Goal: Task Accomplishment & Management: Use online tool/utility

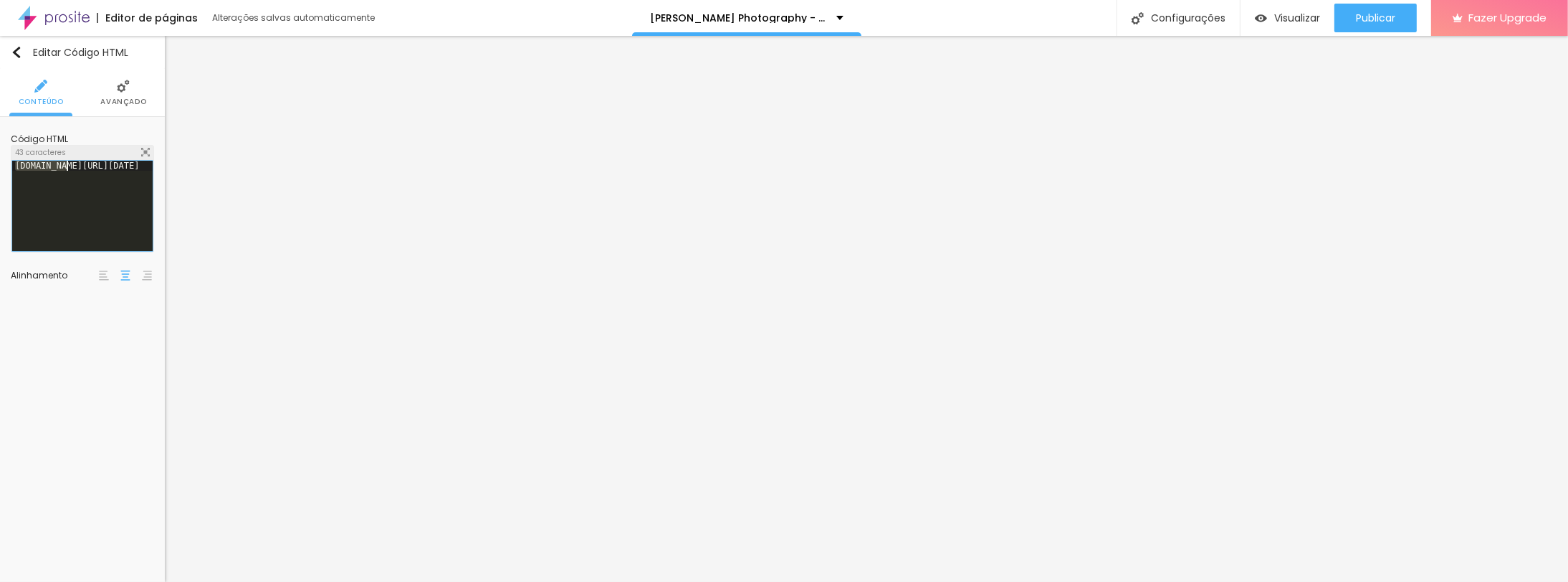
scroll to position [0, 87]
click at [100, 206] on div at bounding box center [82, 217] width 140 height 111
paste textarea
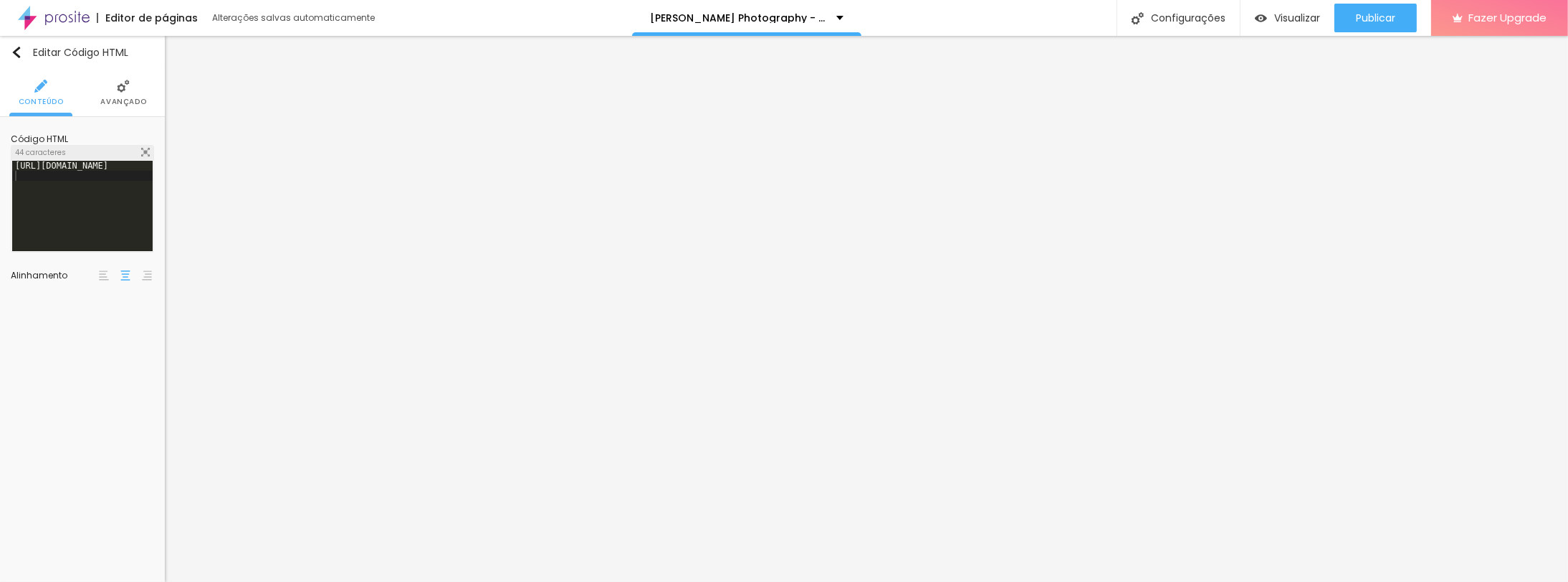
click at [135, 91] on li "Avançado" at bounding box center [123, 93] width 46 height 48
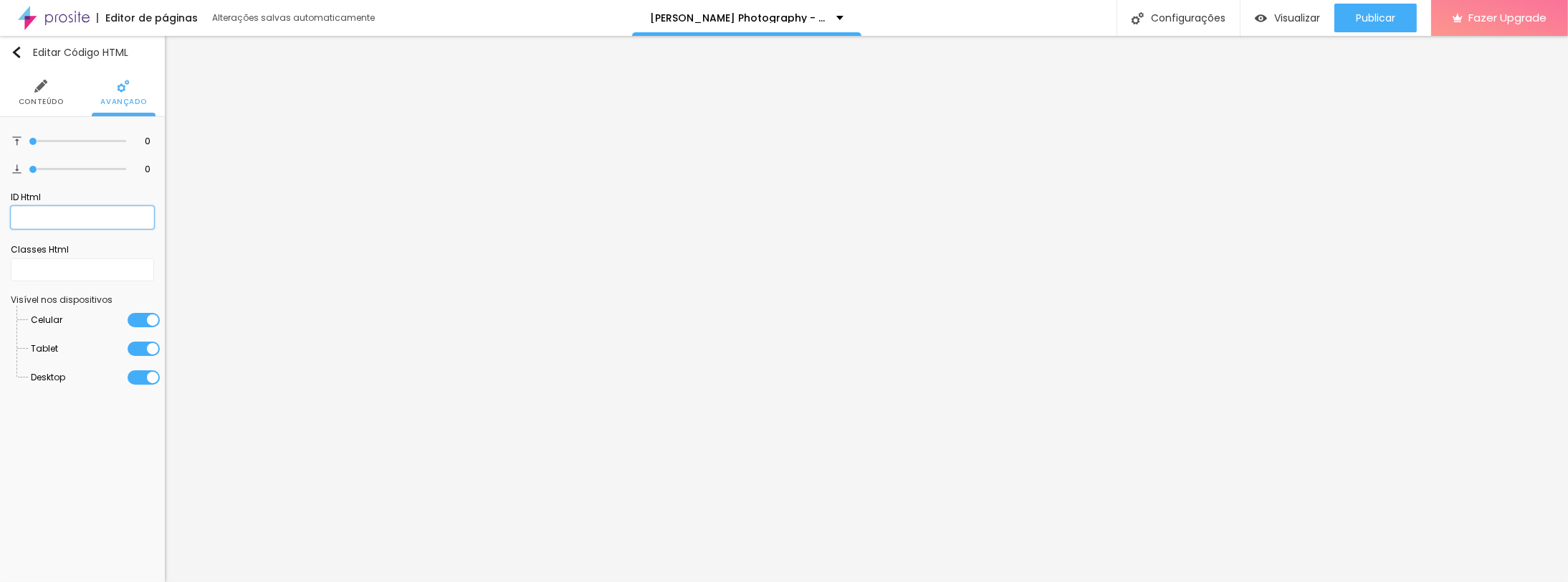
click at [65, 219] on input "text" at bounding box center [82, 217] width 144 height 23
paste input "https://calendly.com/sofiademelo/natal_2025"
type input "https://calendly.com/sofiademelo/natal_2025"
click at [87, 269] on input "text" at bounding box center [82, 269] width 144 height 23
paste input "https://calendly.com/sofiademelo/natal_2025"
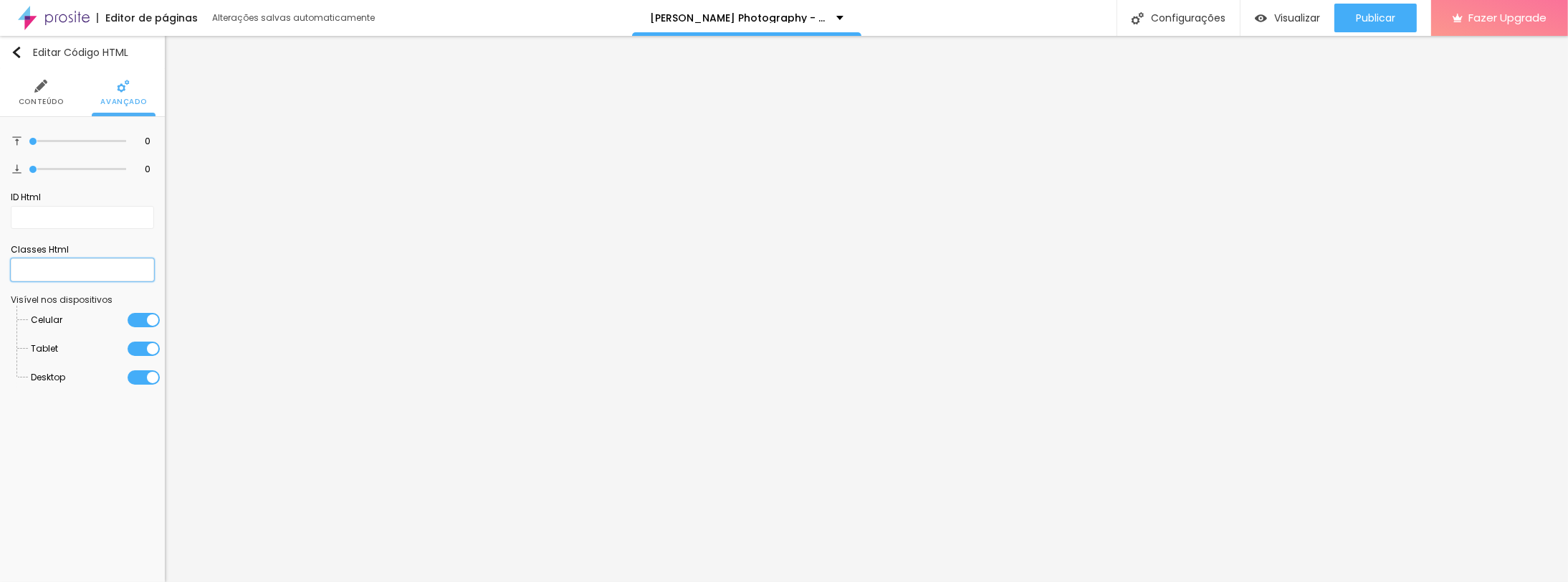
type input "https://calendly.com/sofiademelo/natal_2025"
click at [52, 98] on span "Conteúdo" at bounding box center [42, 101] width 45 height 7
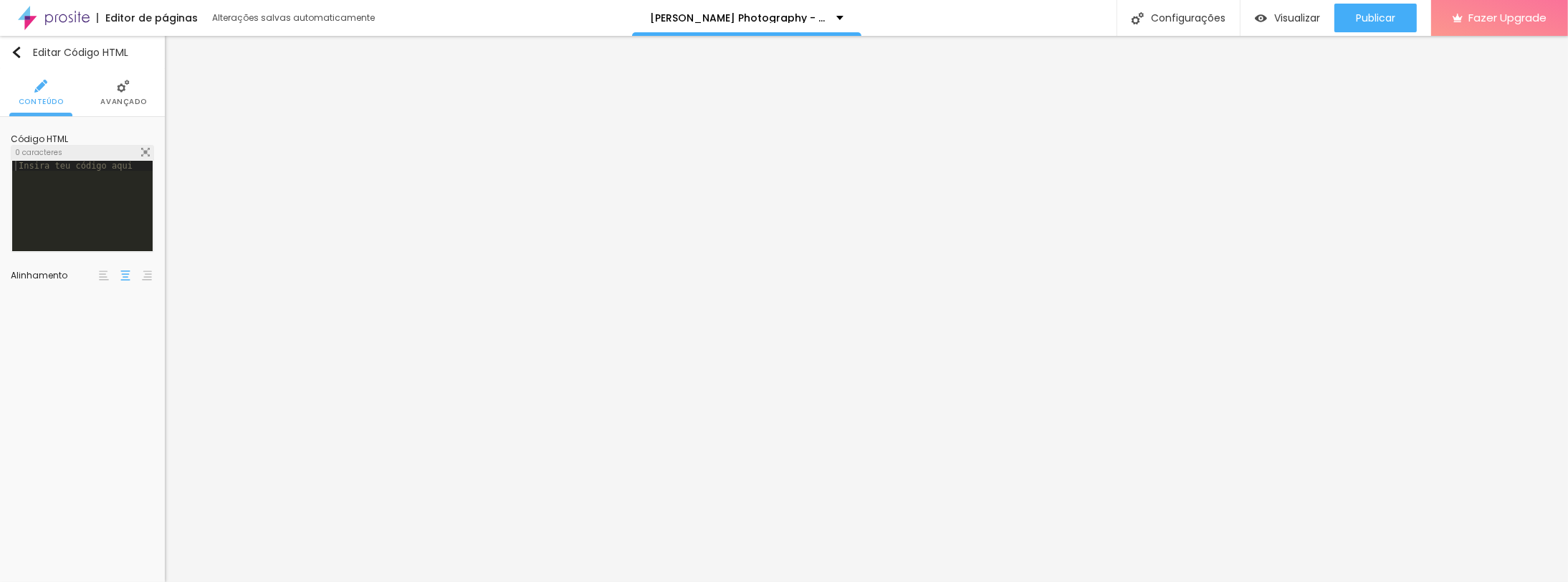
click at [119, 87] on img at bounding box center [123, 86] width 13 height 13
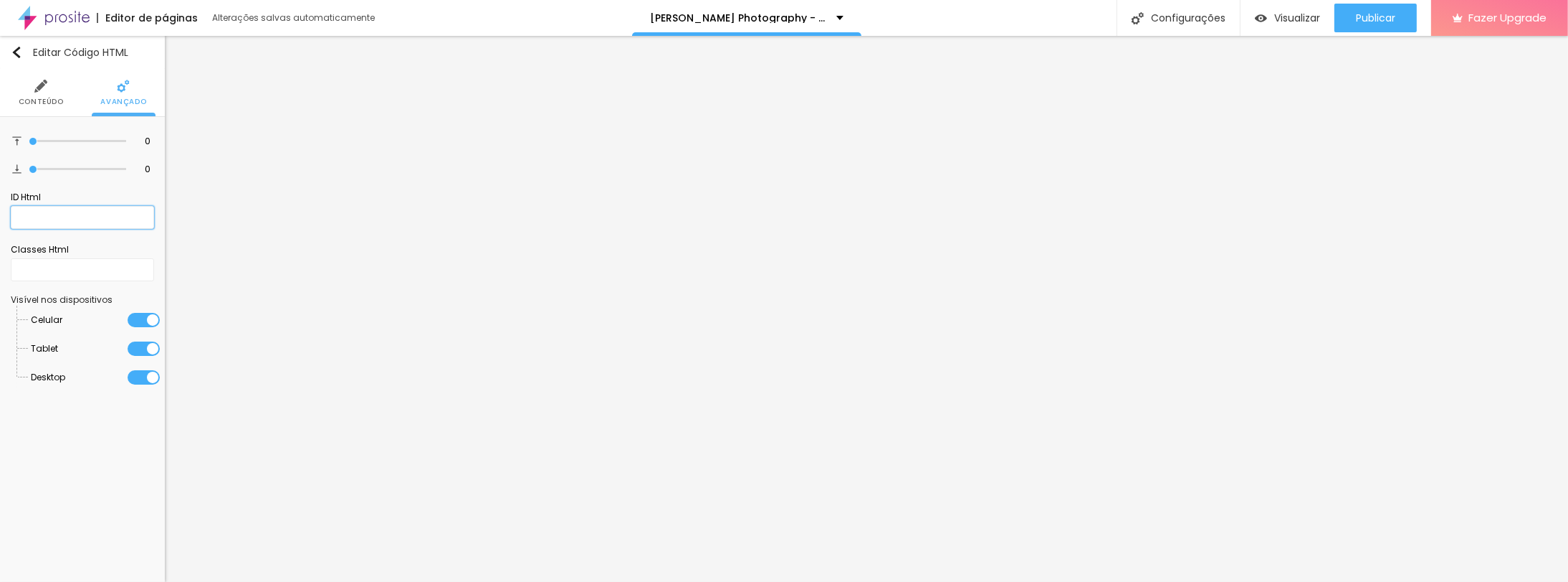
click at [69, 211] on input "text" at bounding box center [82, 217] width 144 height 23
paste input "https://calendly.com/sofiademelo/natal_2025"
type input "https://calendly.com/sofiademelo/natal_2025"
drag, startPoint x: 151, startPoint y: 217, endPoint x: -67, endPoint y: 207, distance: 218.2
click at [0, 207] on html "Editor de páginas Alterações salvas automaticamente Sofia de Melo Photography -…" at bounding box center [784, 291] width 1568 height 582
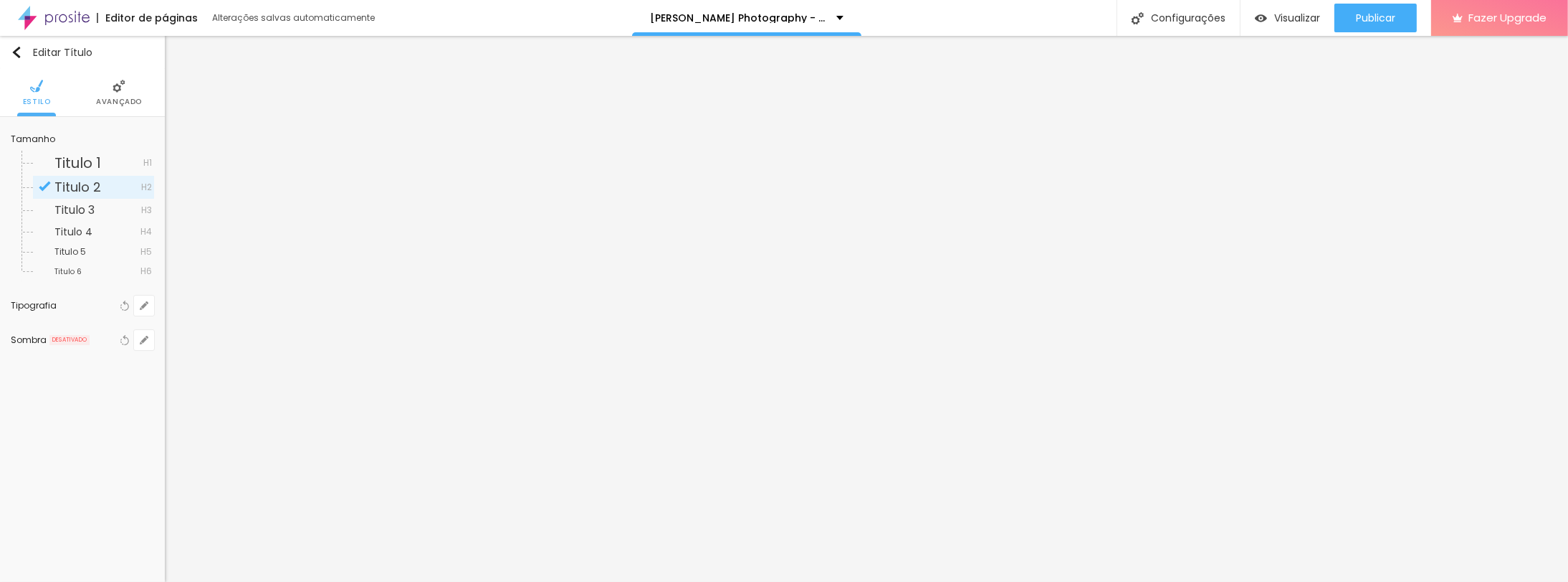
click at [109, 74] on li "Avançado" at bounding box center [119, 93] width 46 height 48
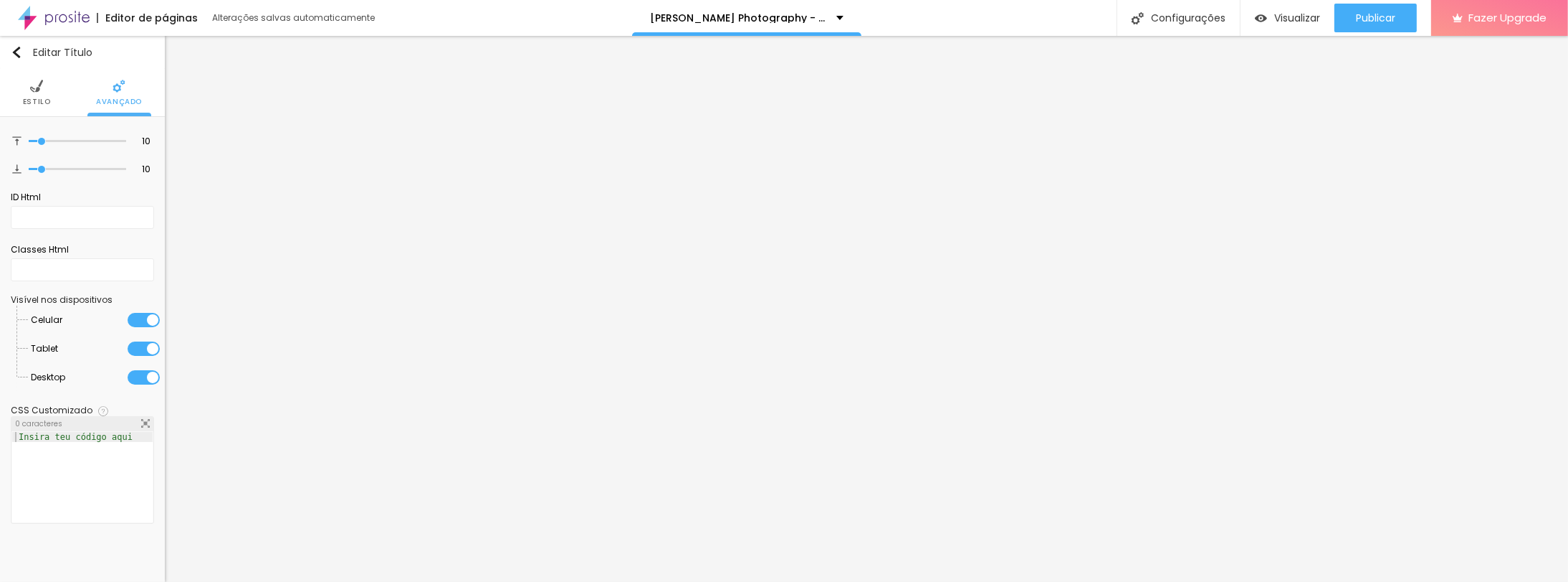
click at [40, 93] on li "Estilo" at bounding box center [37, 93] width 28 height 48
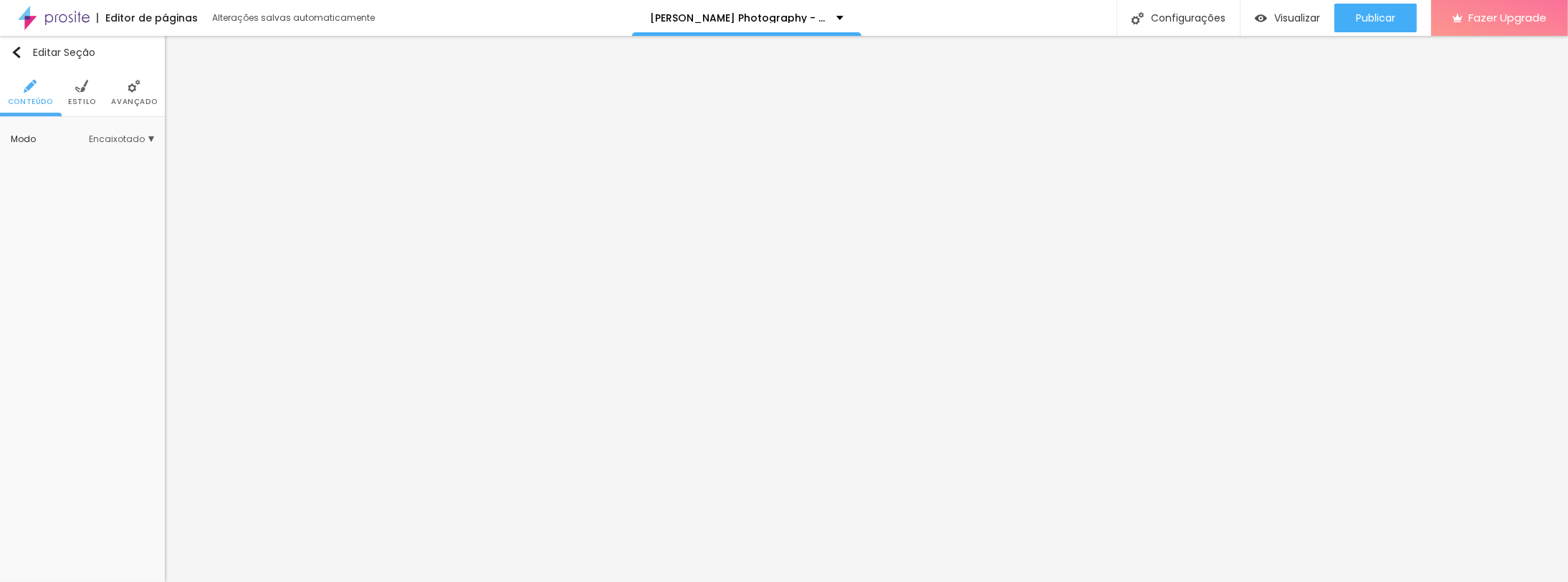
drag, startPoint x: 65, startPoint y: 85, endPoint x: 72, endPoint y: 86, distance: 7.1
click at [65, 85] on ul "Conteúdo Estilo Avançado" at bounding box center [82, 93] width 164 height 48
click at [75, 86] on img at bounding box center [81, 86] width 13 height 13
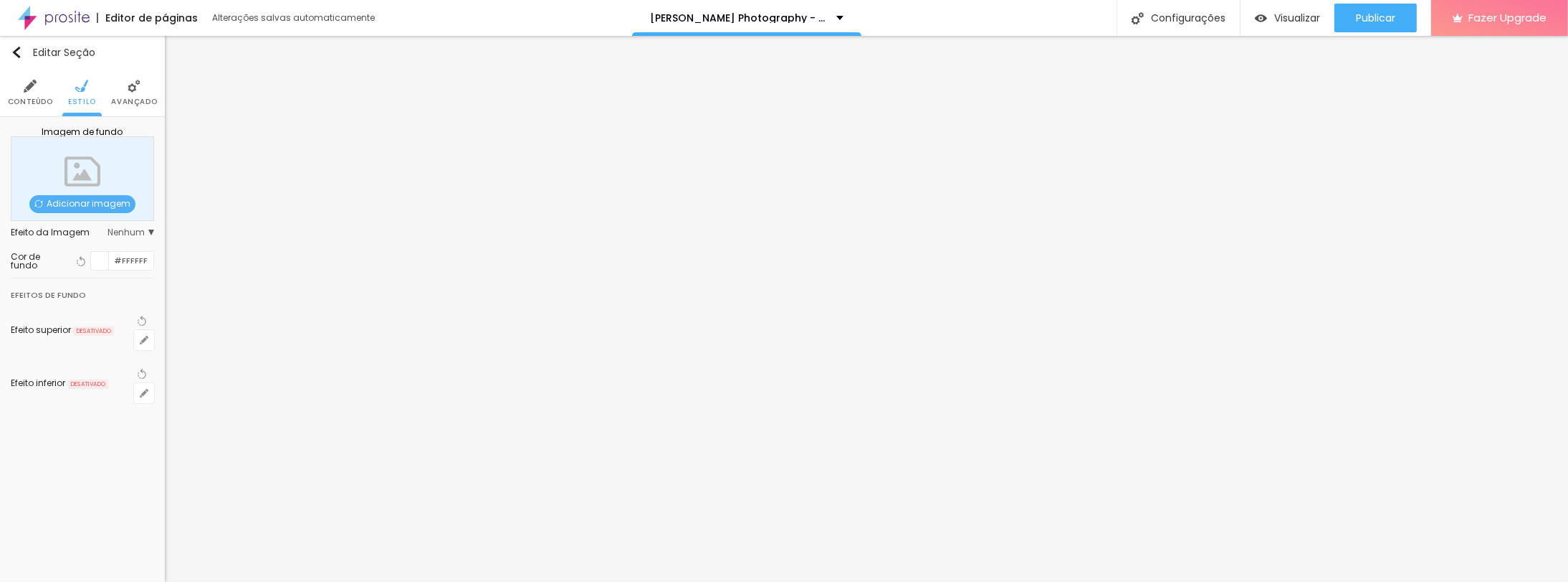
click at [125, 86] on li "Avançado" at bounding box center [133, 93] width 46 height 48
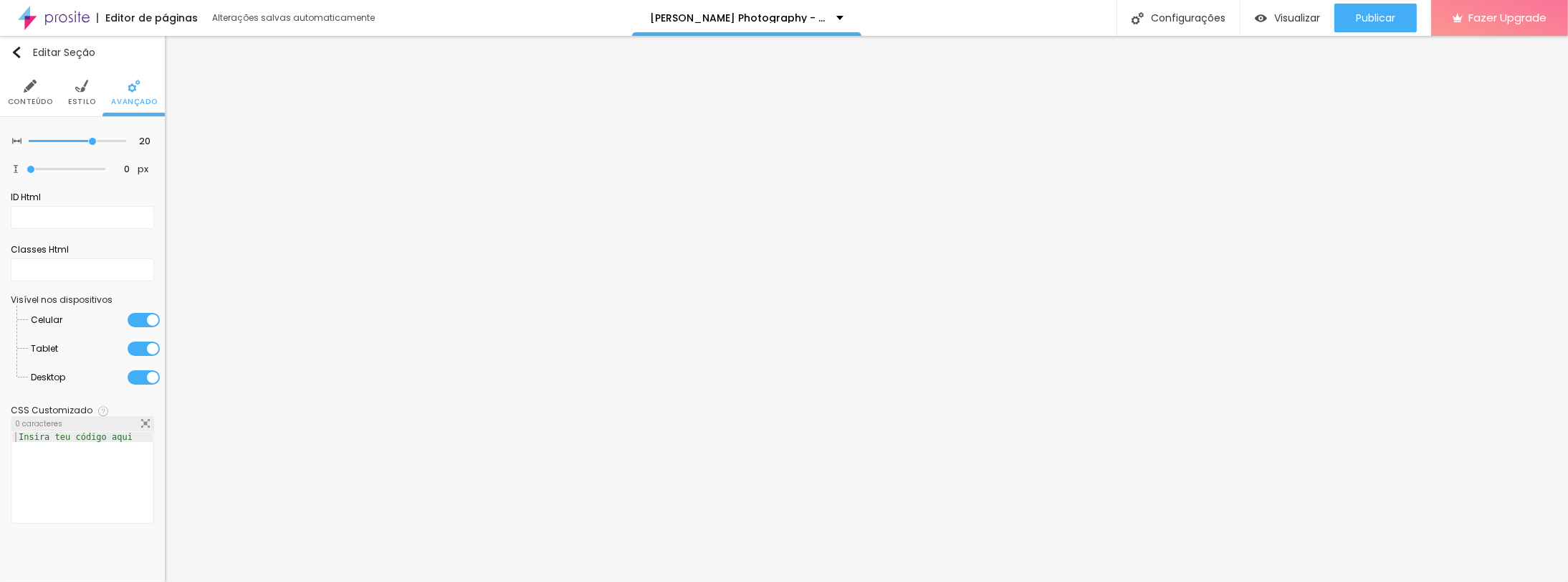
click at [99, 88] on ul "Conteúdo Estilo Avançado" at bounding box center [82, 93] width 164 height 48
click at [85, 91] on img at bounding box center [81, 86] width 13 height 13
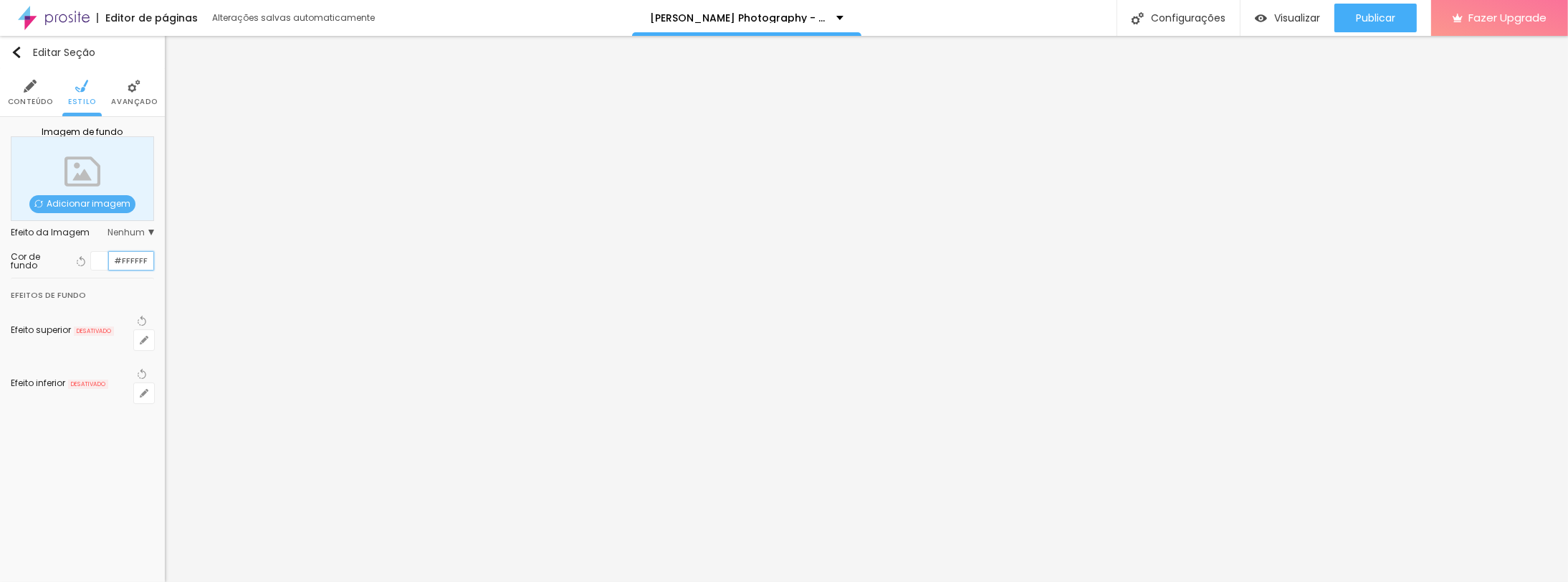
click at [136, 265] on input "#FFFFFF" at bounding box center [131, 261] width 44 height 18
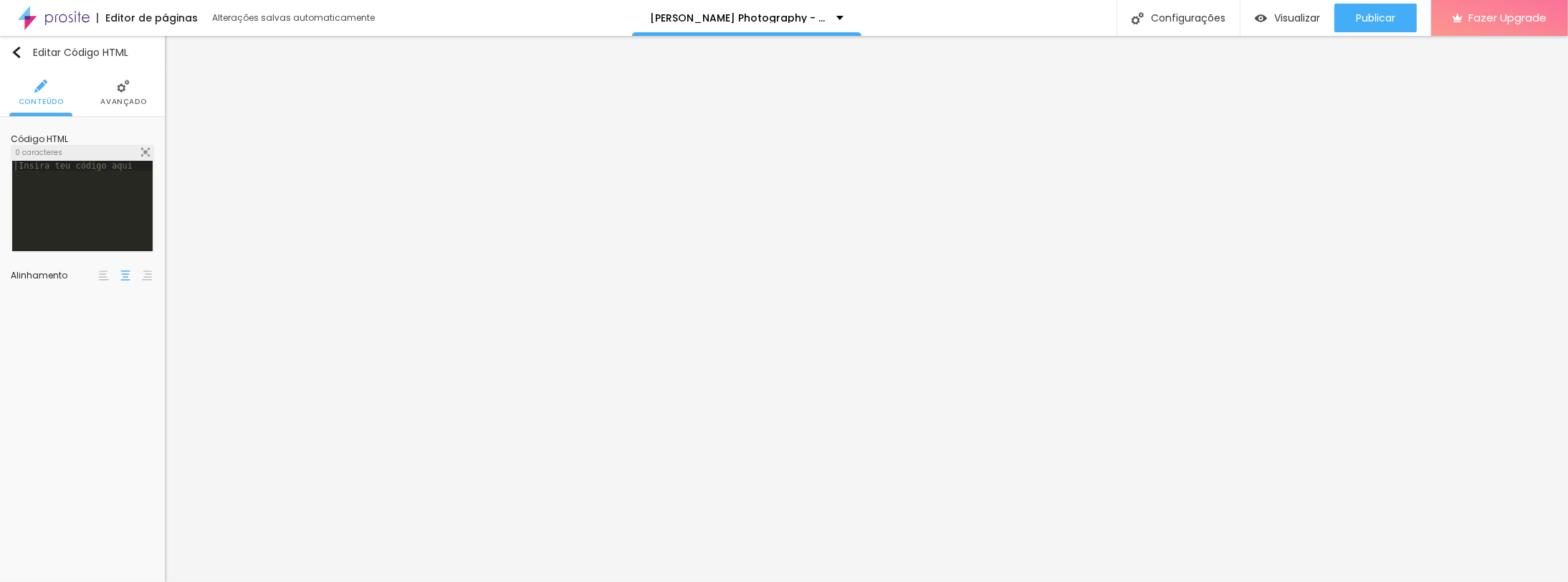
click at [96, 183] on div at bounding box center [82, 217] width 140 height 111
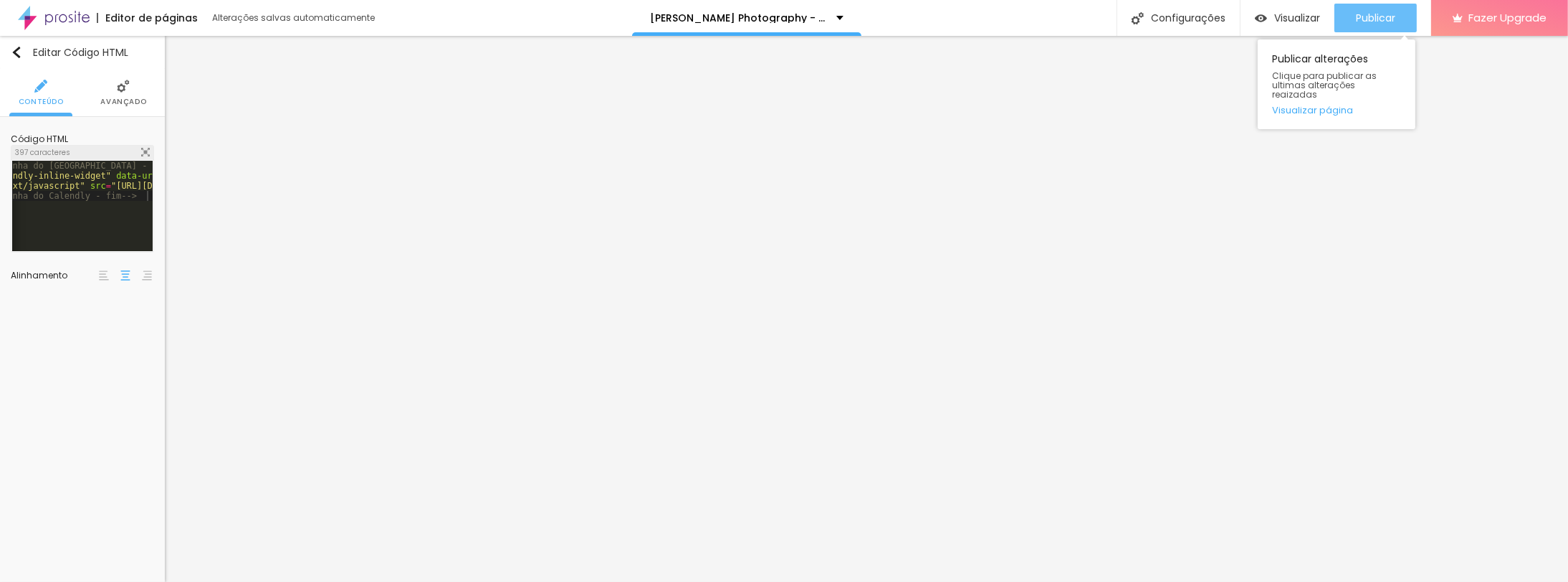
click at [1383, 22] on span "Publicar" at bounding box center [1376, 17] width 40 height 11
click at [1291, 23] on span "Visualizar" at bounding box center [1296, 17] width 46 height 11
